Goal: Transaction & Acquisition: Purchase product/service

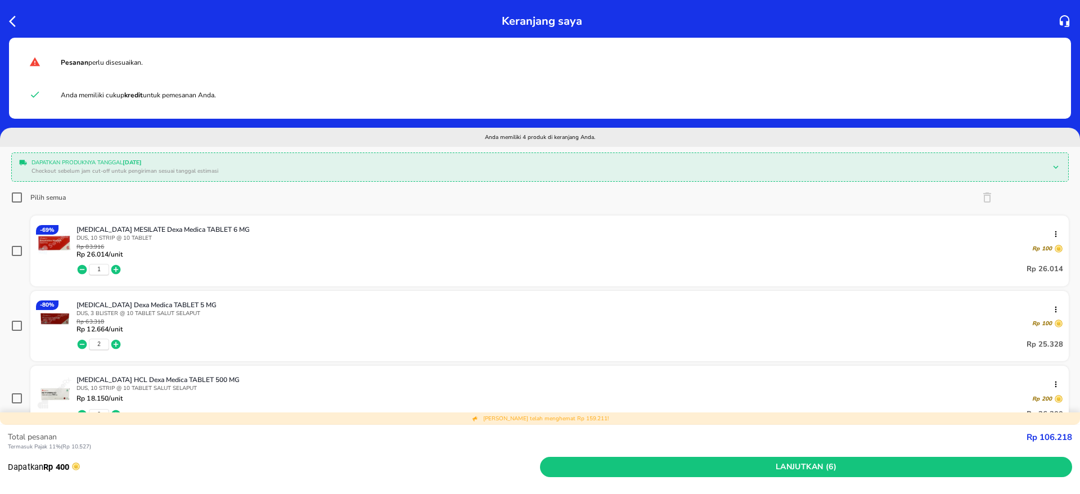
scroll to position [124, 0]
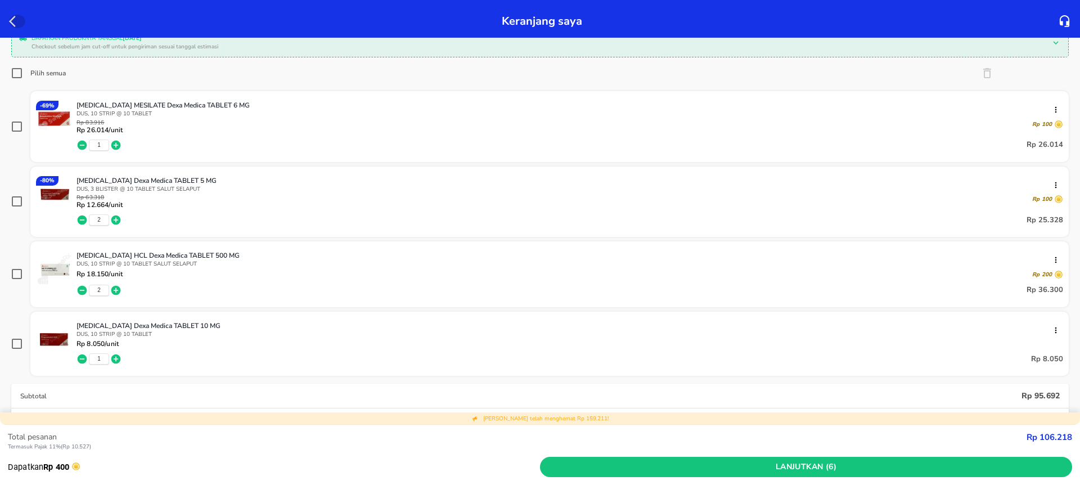
click at [10, 23] on icon "button" at bounding box center [15, 21] width 13 height 13
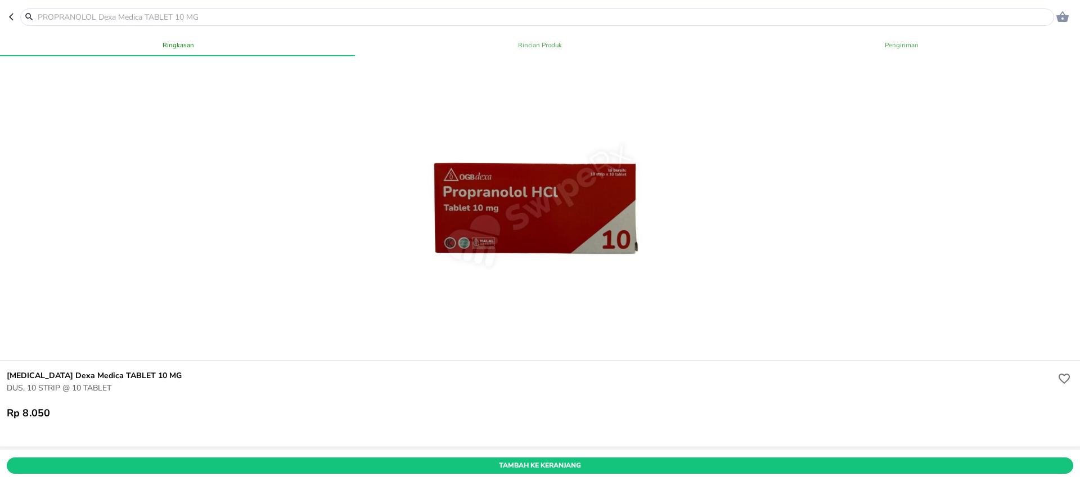
click at [93, 18] on input "text" at bounding box center [544, 17] width 1014 height 12
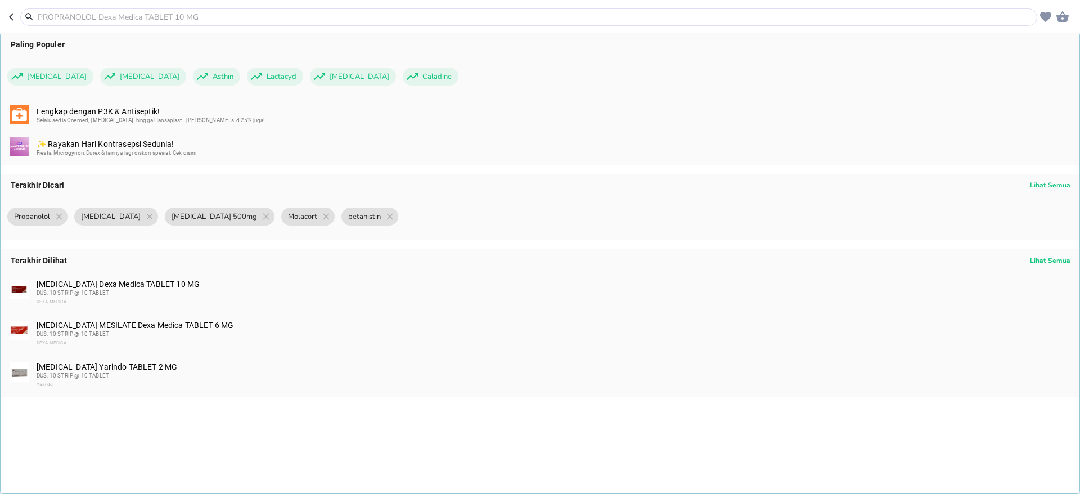
paste input "glebenclamide"
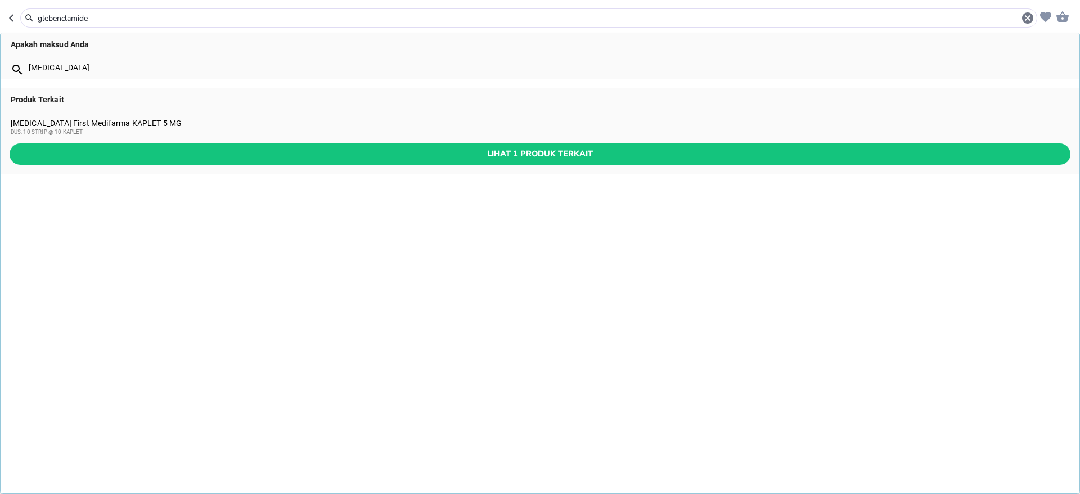
type input "glebenclamide"
click at [98, 126] on div "[MEDICAL_DATA] First Medifarma KAPLET 5 MG DUS, 10 STRIP @ 10 KAPLET" at bounding box center [540, 128] width 1059 height 18
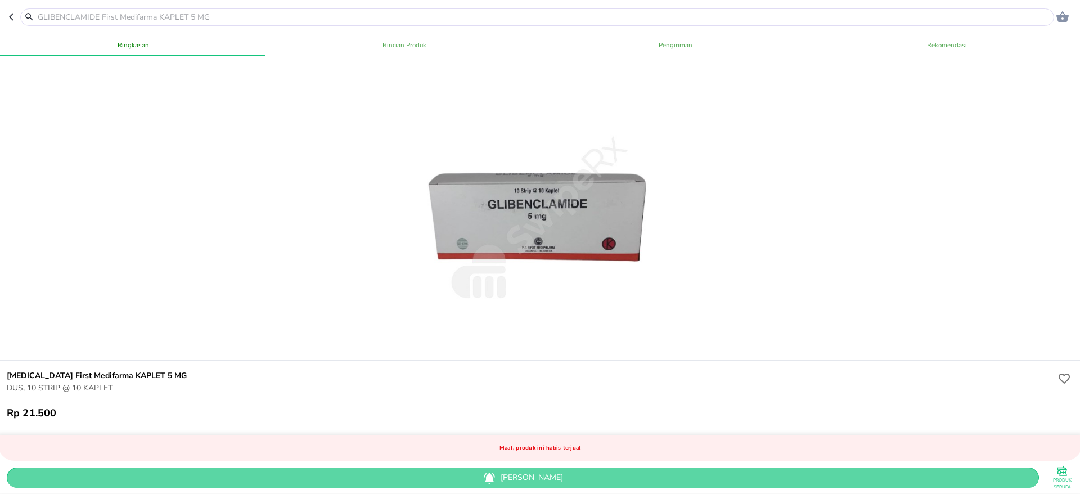
click at [549, 471] on span "[PERSON_NAME]" at bounding box center [523, 478] width 1014 height 14
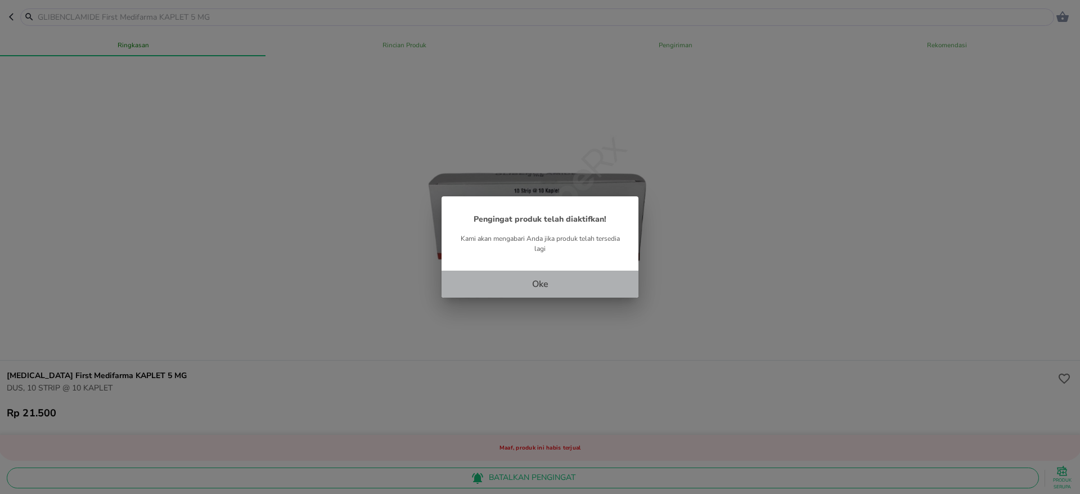
click at [532, 287] on p "Oke" at bounding box center [540, 283] width 16 height 13
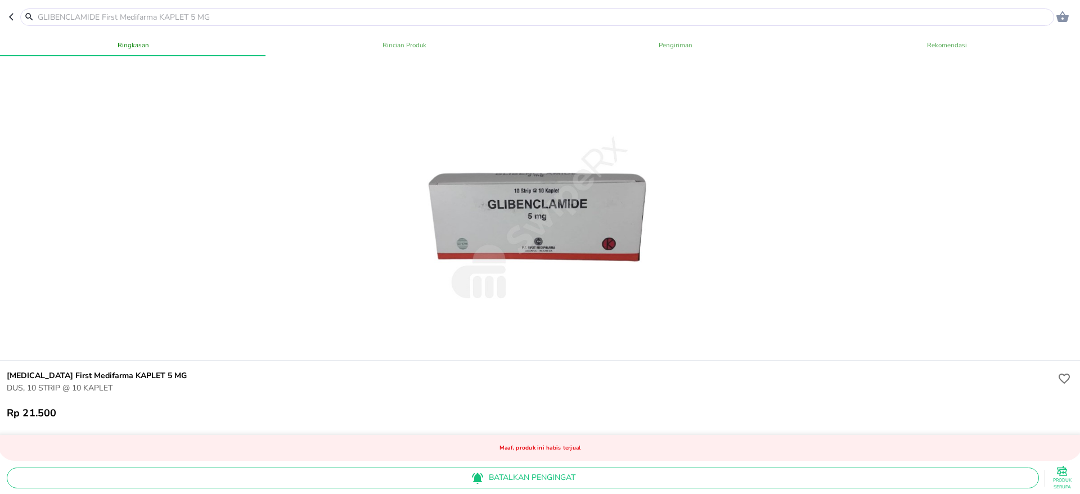
click at [161, 95] on div at bounding box center [540, 208] width 1084 height 304
click at [13, 15] on icon "button" at bounding box center [13, 16] width 9 height 9
